Goal: Navigation & Orientation: Find specific page/section

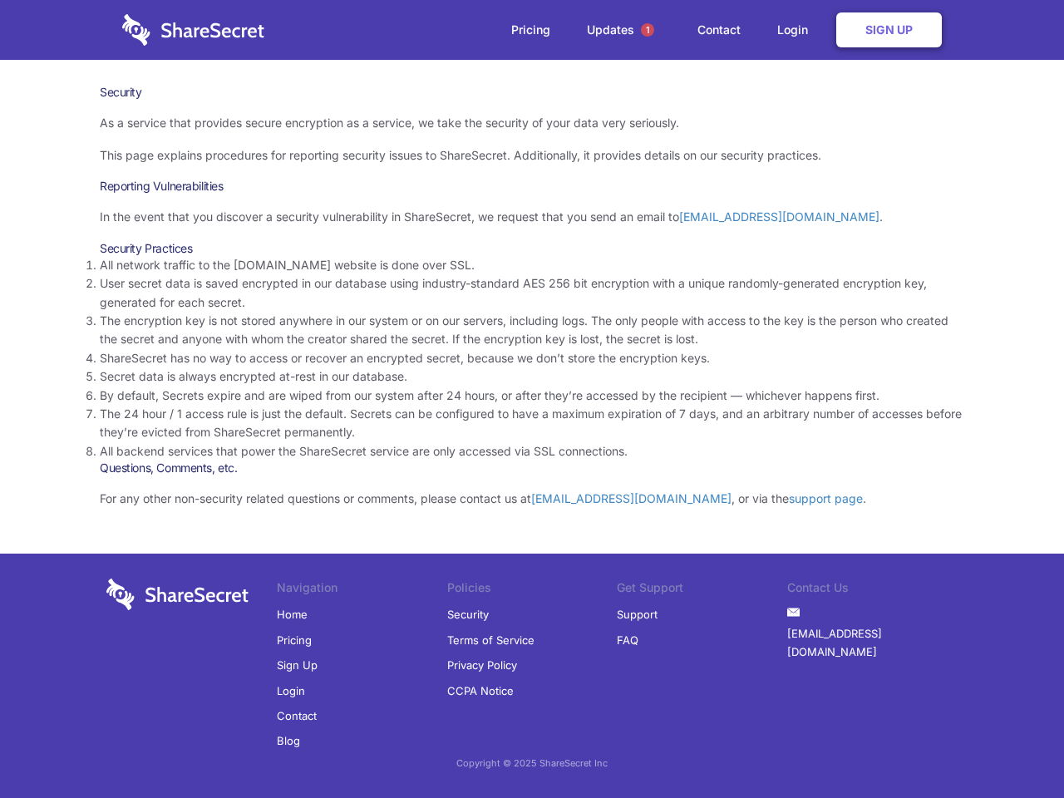
click at [532, 399] on li "By default, Secrets expire and are wiped from our system after 24 hours, or aft…" at bounding box center [532, 396] width 865 height 18
click at [648, 30] on span "1" at bounding box center [647, 29] width 13 height 13
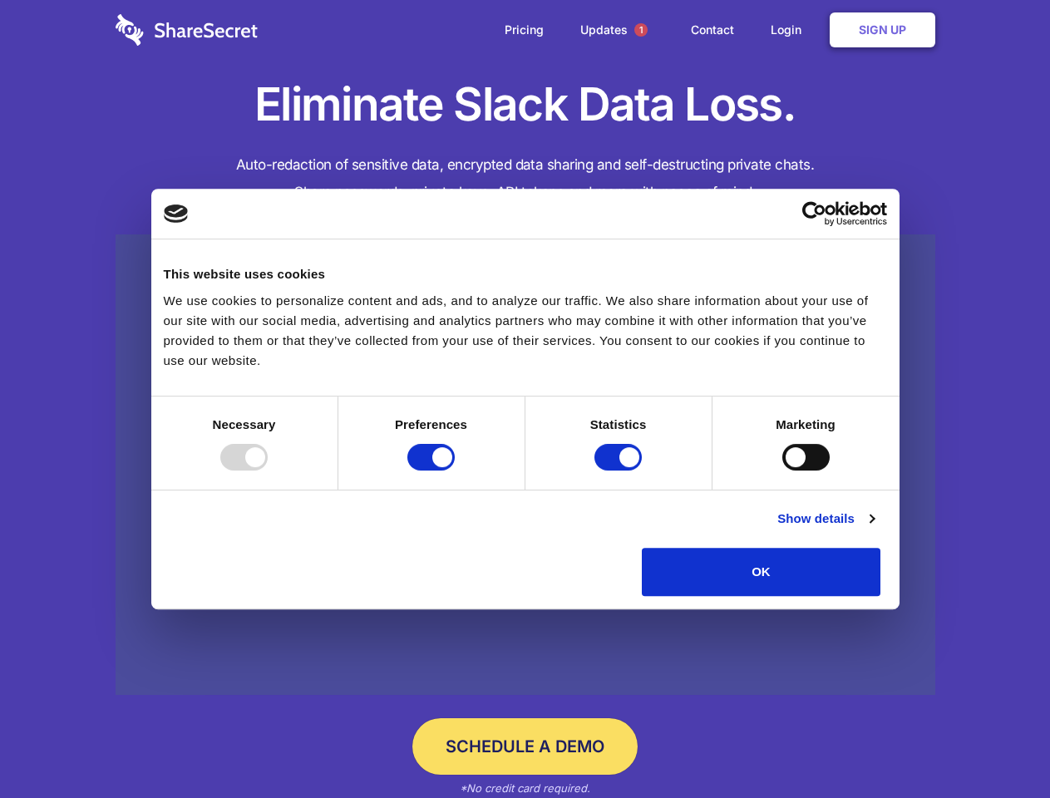
click at [268, 471] on div at bounding box center [243, 457] width 47 height 27
click at [455, 471] on input "Preferences" at bounding box center [430, 457] width 47 height 27
checkbox input "false"
